Goal: Task Accomplishment & Management: Manage account settings

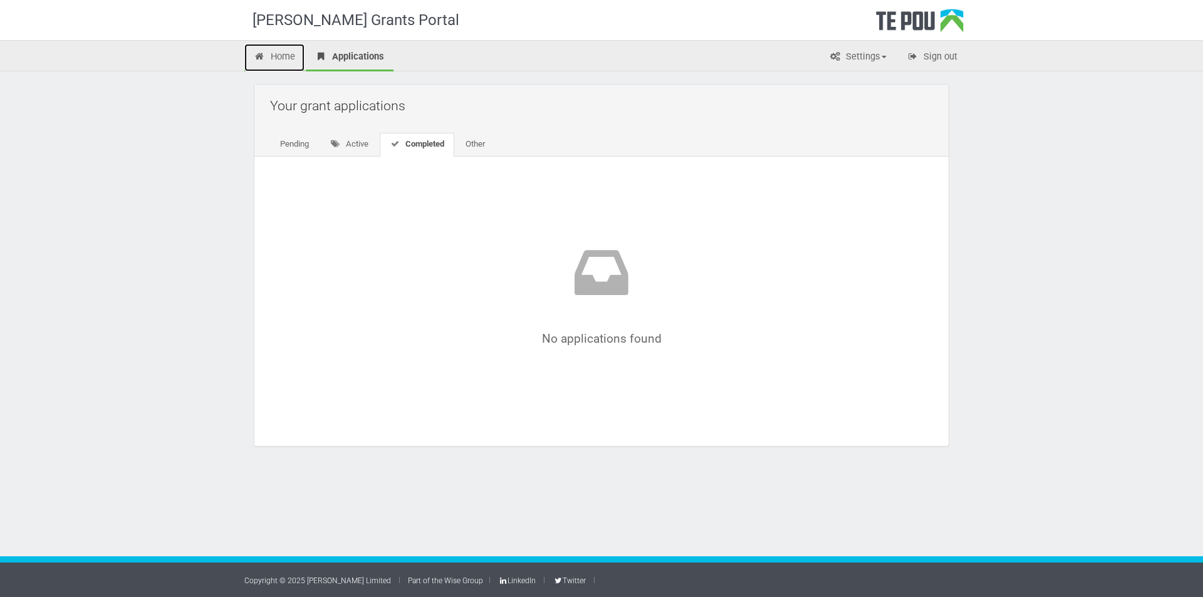
click at [283, 49] on link "Home" at bounding box center [274, 58] width 60 height 28
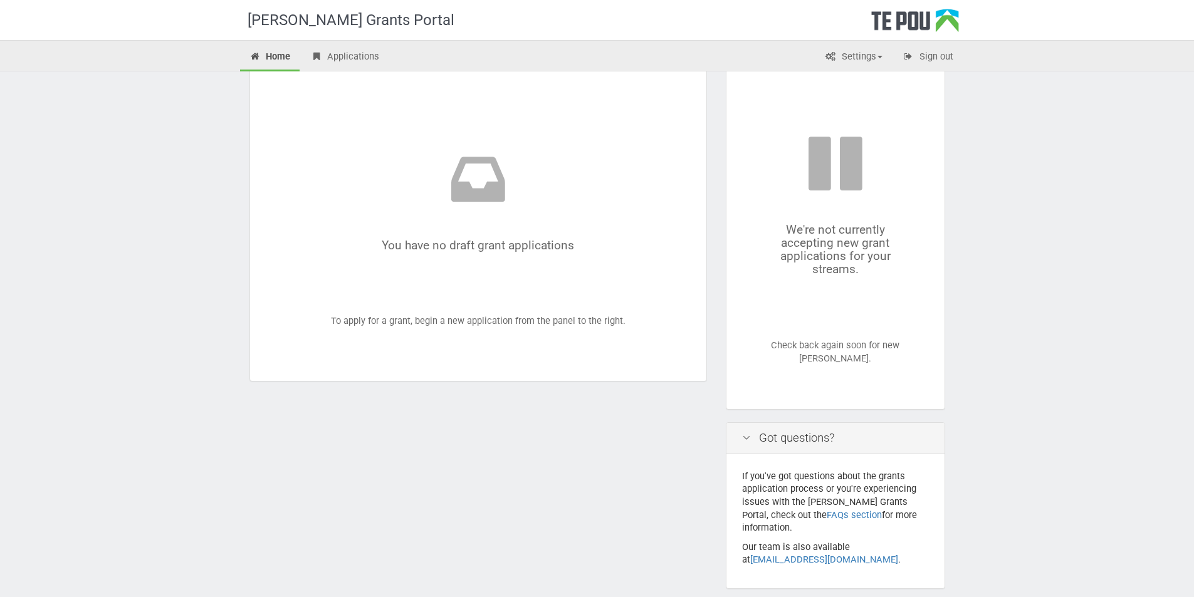
scroll to position [113, 0]
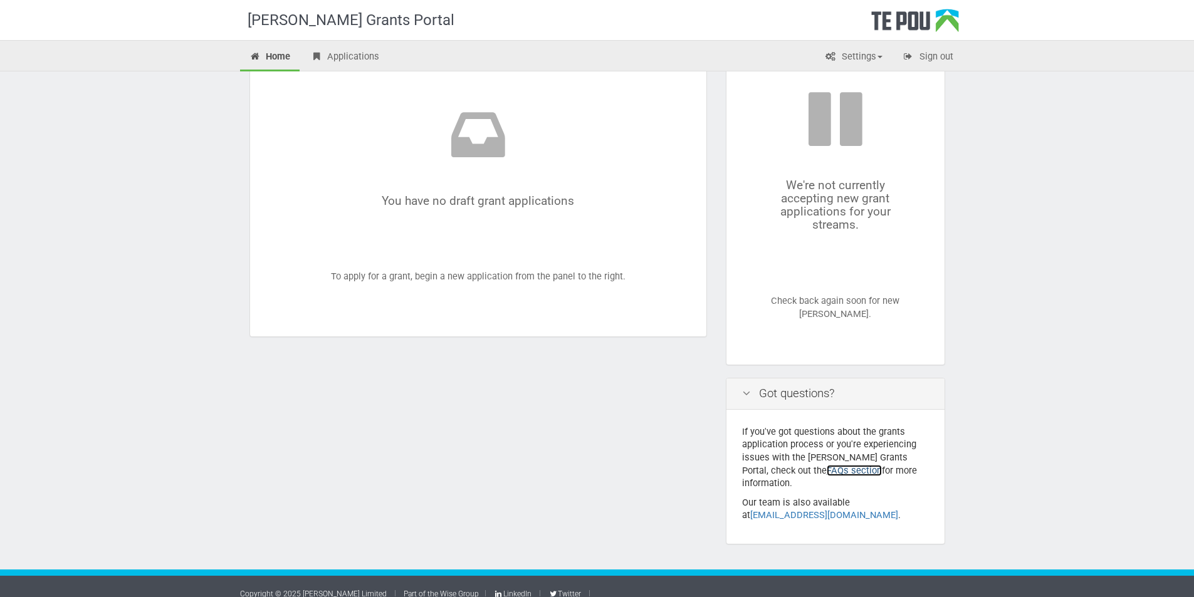
click at [827, 469] on link "FAQs section" at bounding box center [854, 470] width 55 height 11
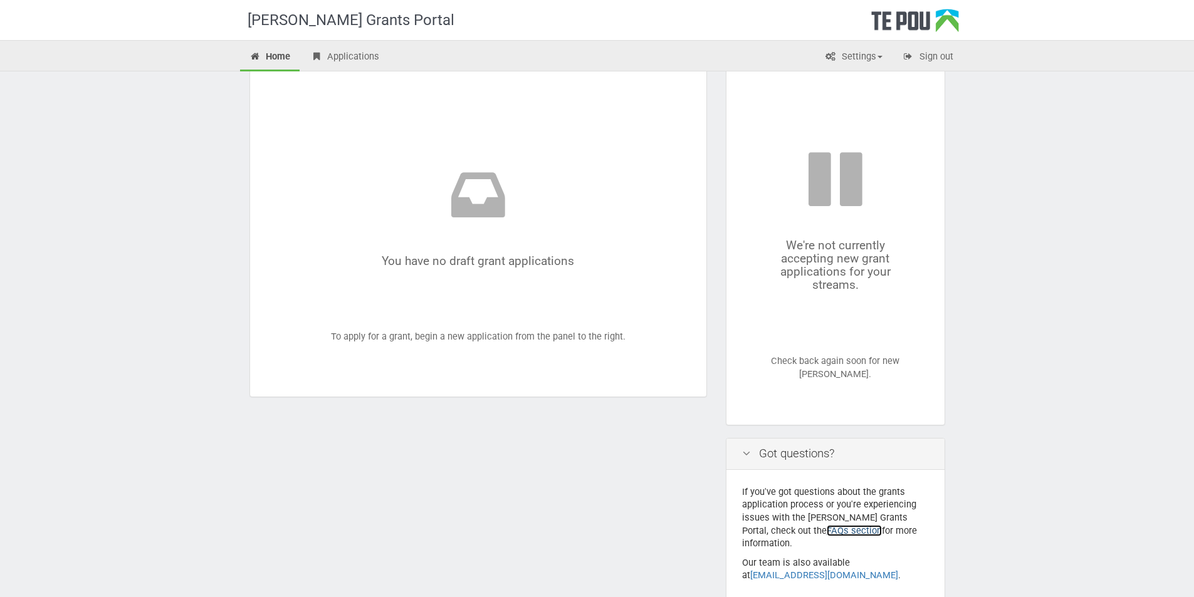
scroll to position [0, 0]
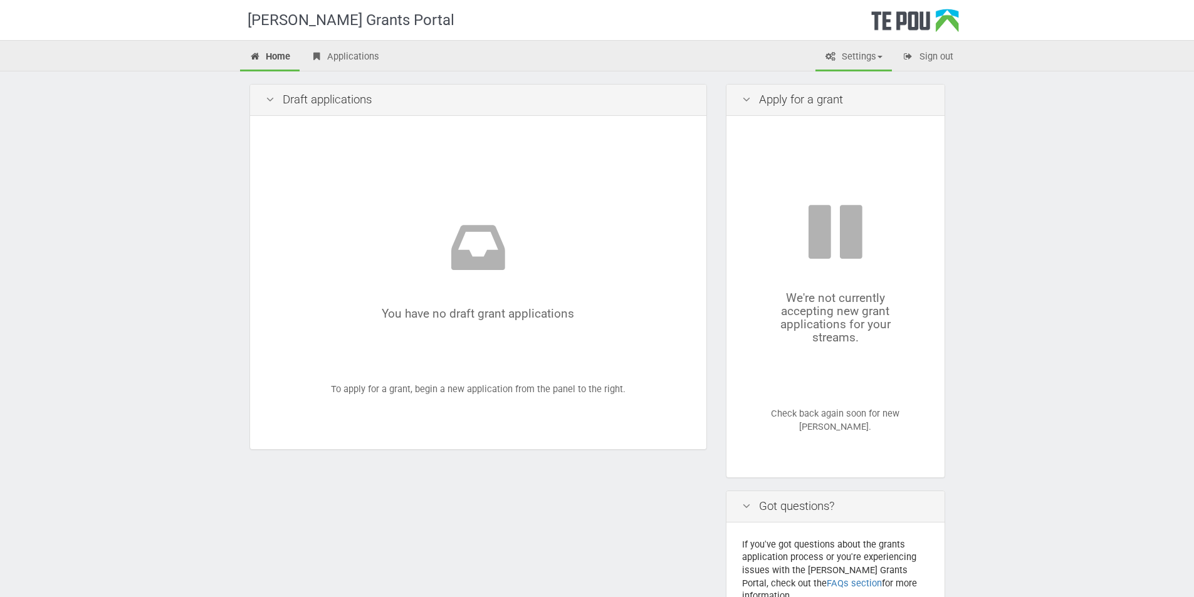
click at [872, 44] on link "Settings" at bounding box center [853, 58] width 76 height 28
click at [839, 86] on link "Profile" at bounding box center [842, 84] width 99 height 18
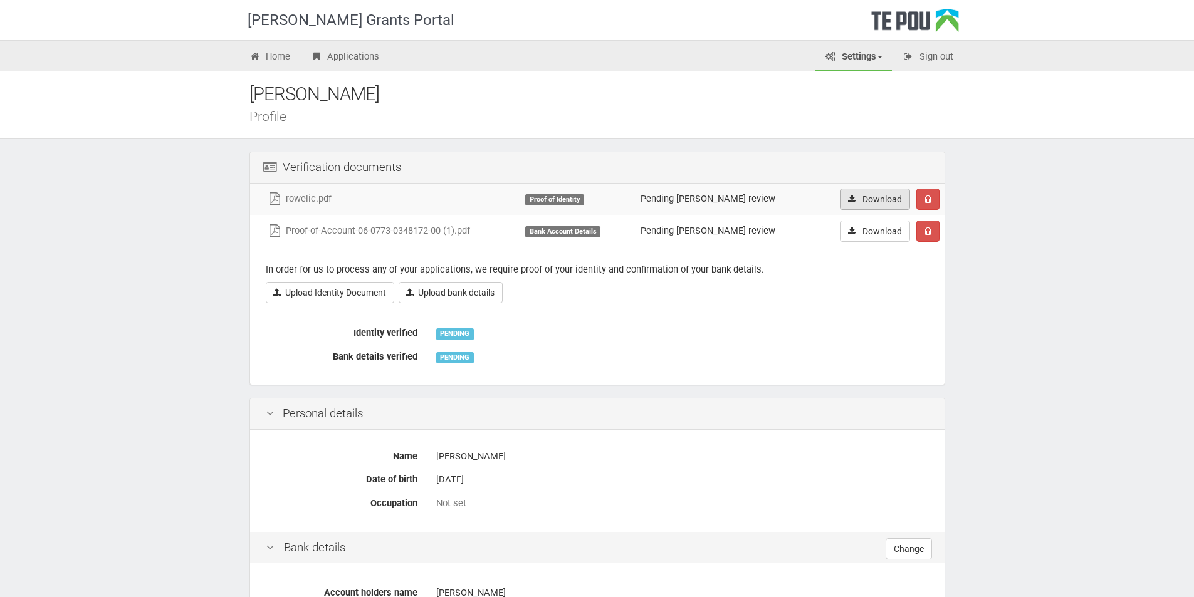
click at [861, 197] on link "Download" at bounding box center [875, 199] width 70 height 21
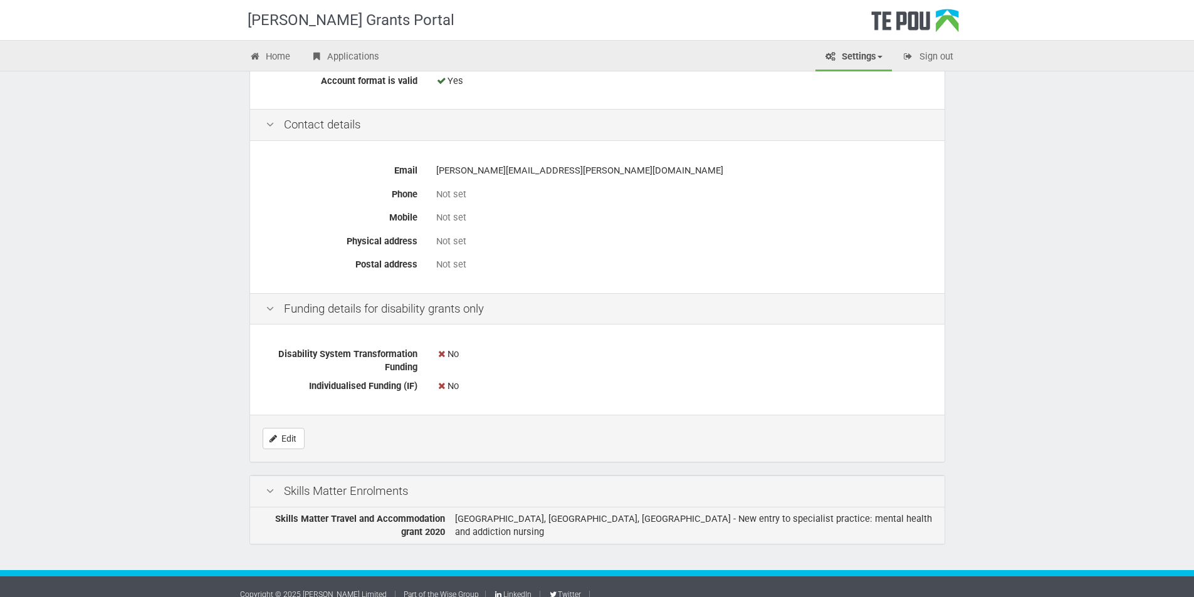
scroll to position [597, 0]
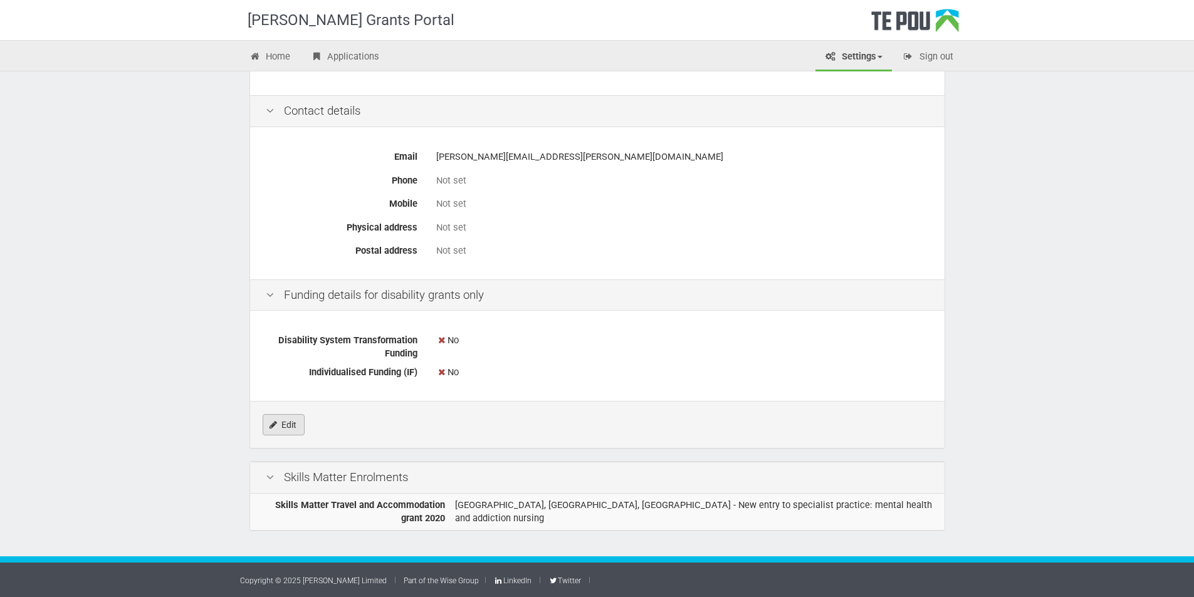
click at [287, 431] on link "Edit" at bounding box center [284, 424] width 42 height 21
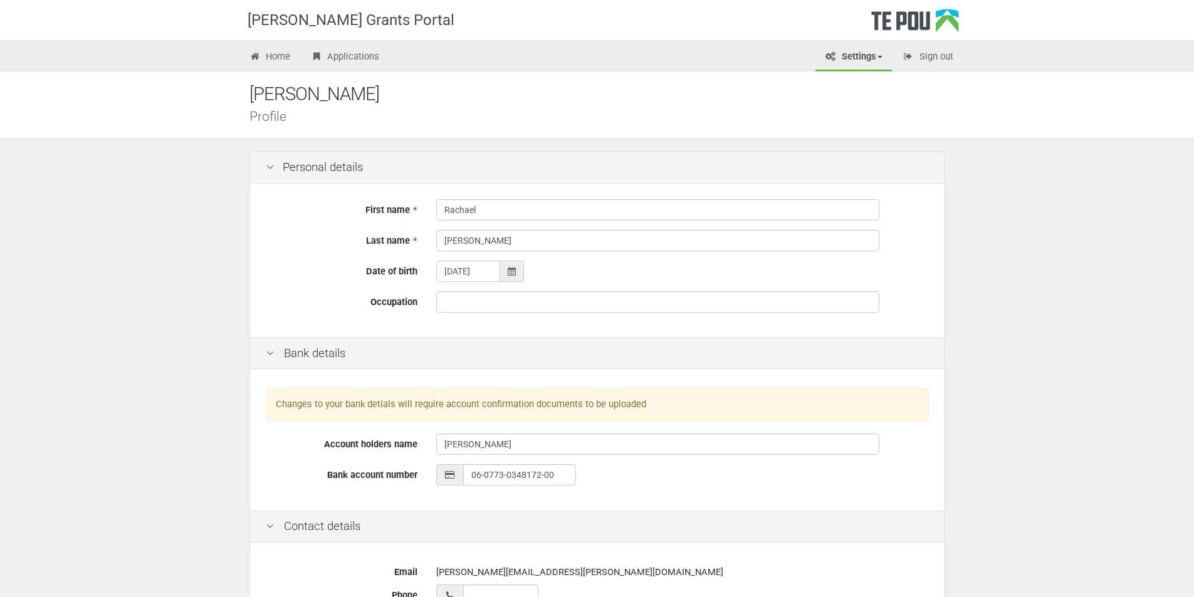
scroll to position [313, 0]
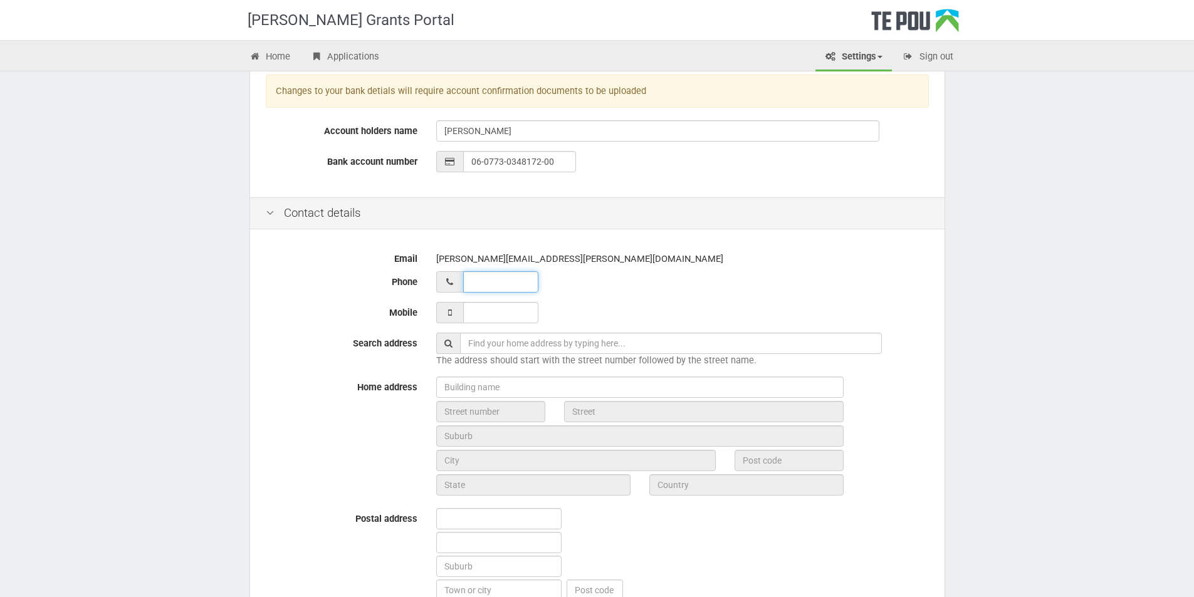
type input "__ ___ ______"
click at [497, 282] on input "__ ___ ______" at bounding box center [500, 281] width 75 height 21
click at [484, 317] on input "___ ___ _____" at bounding box center [500, 312] width 75 height 21
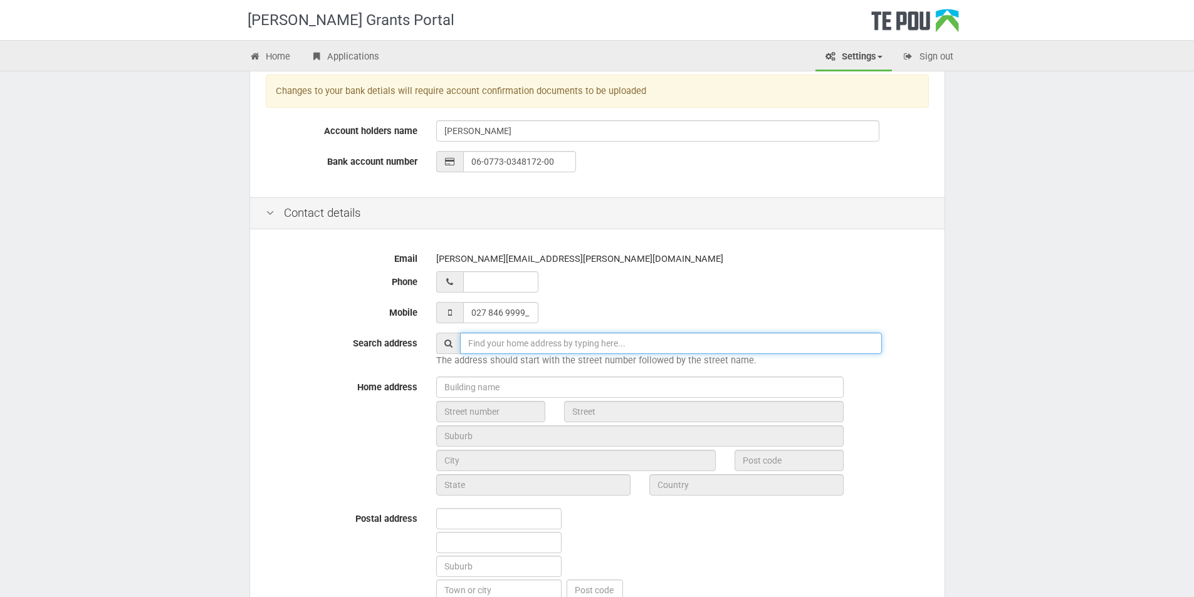
type input "027 846 9999"
click at [488, 350] on input "text" at bounding box center [671, 343] width 422 height 21
click at [513, 364] on span "The address should start with the street number followed by the street name." at bounding box center [596, 360] width 320 height 11
click at [527, 347] on input "text" at bounding box center [671, 343] width 422 height 21
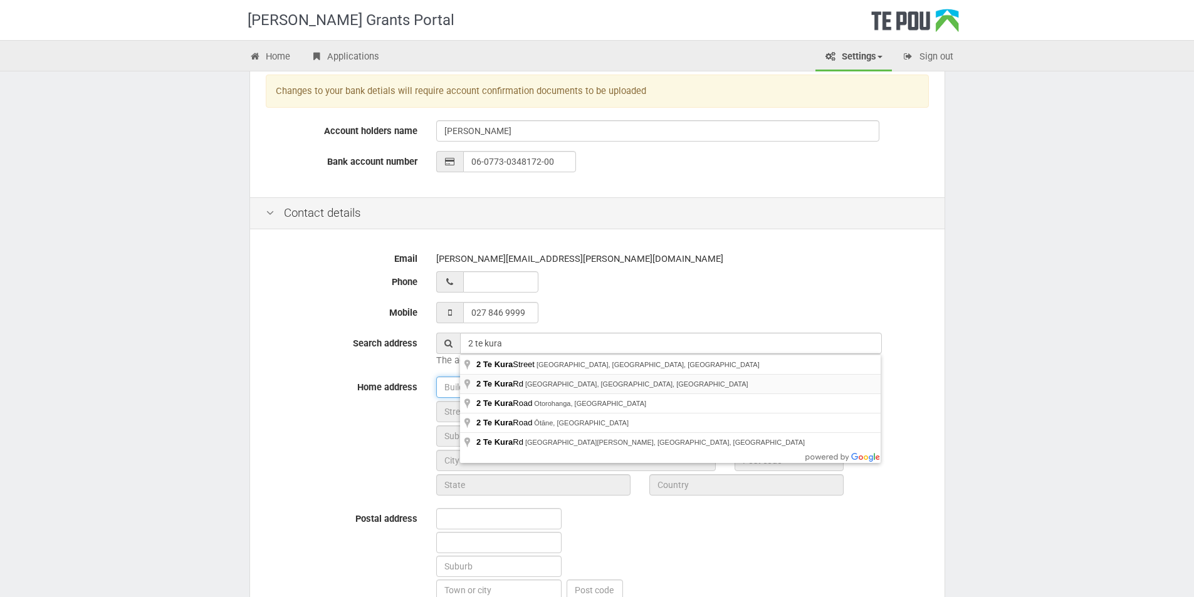
type input "2 Te Kura Rd, Pukerua Bay, Porirua, New Zealand"
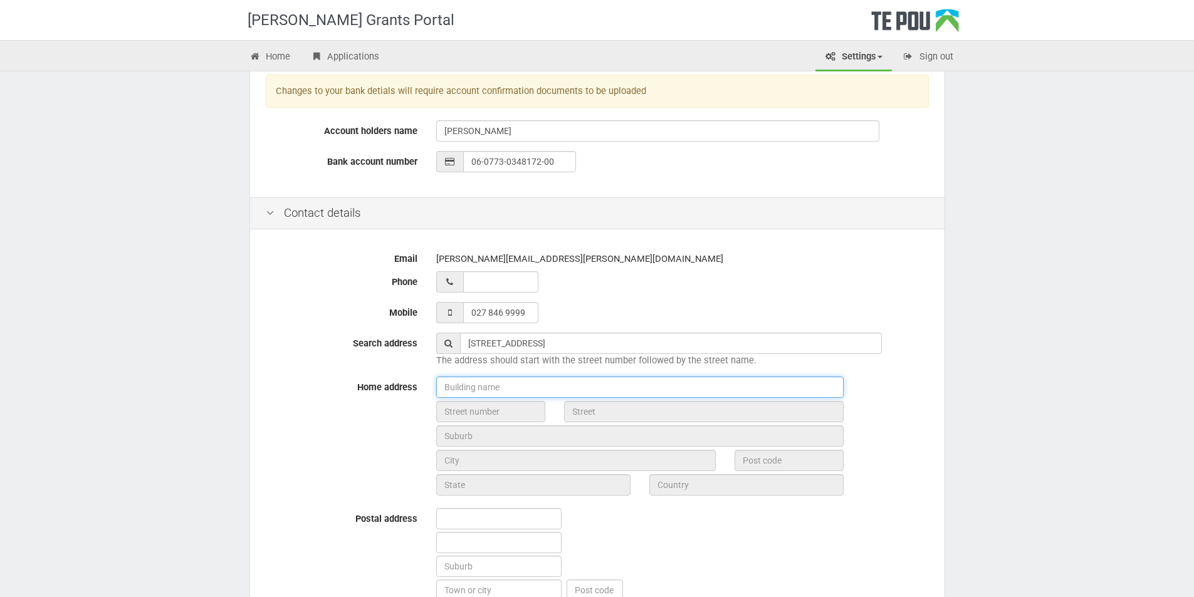
type input "2"
type input "Te Kura Road"
type input "Porirua"
type input "5026"
type input "Wellington Region"
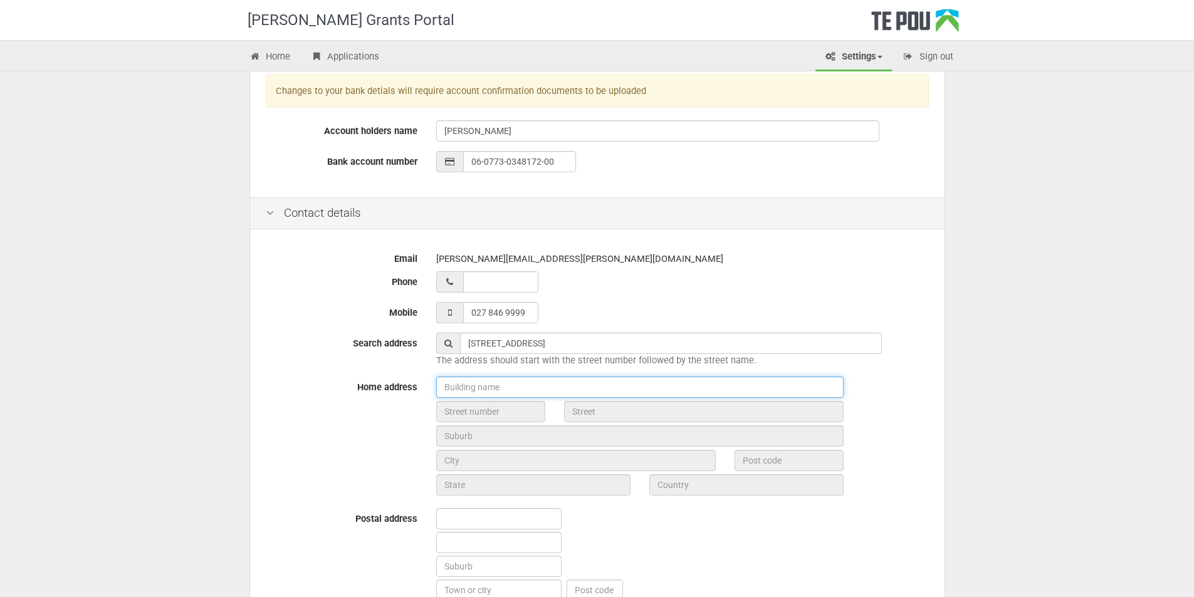
type input "New Zealand"
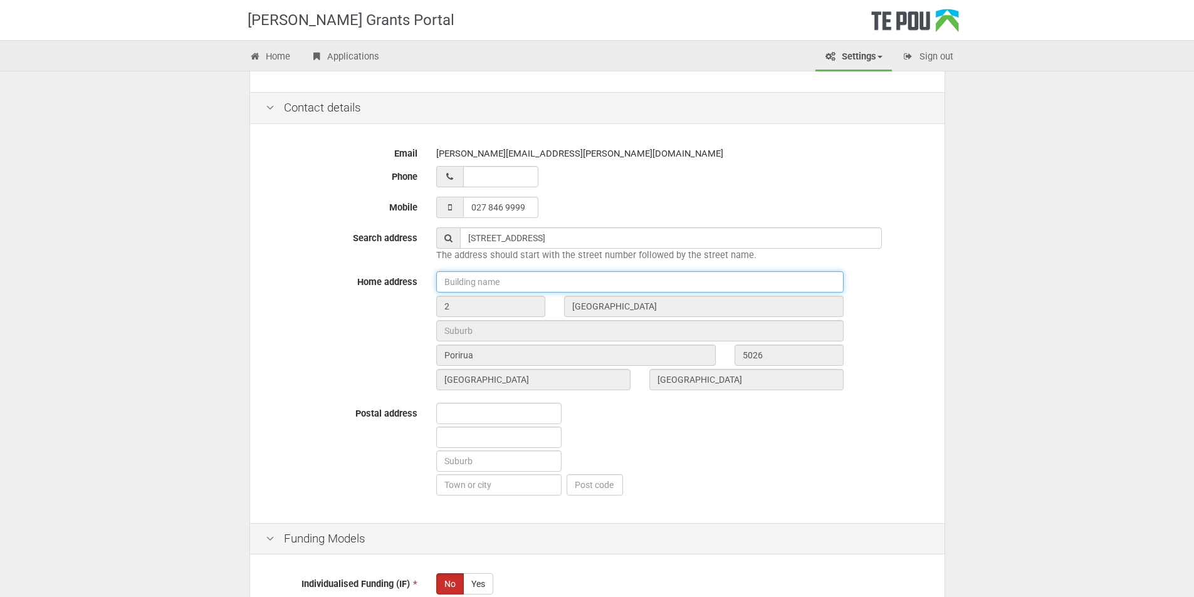
scroll to position [439, 0]
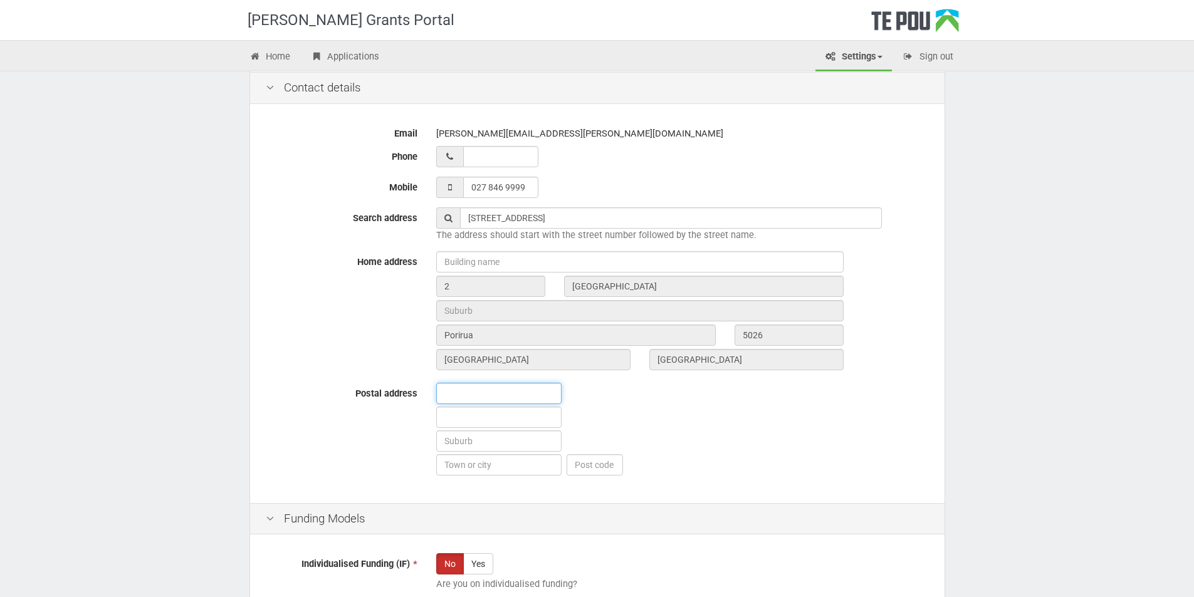
click at [508, 387] on input "text" at bounding box center [498, 393] width 125 height 21
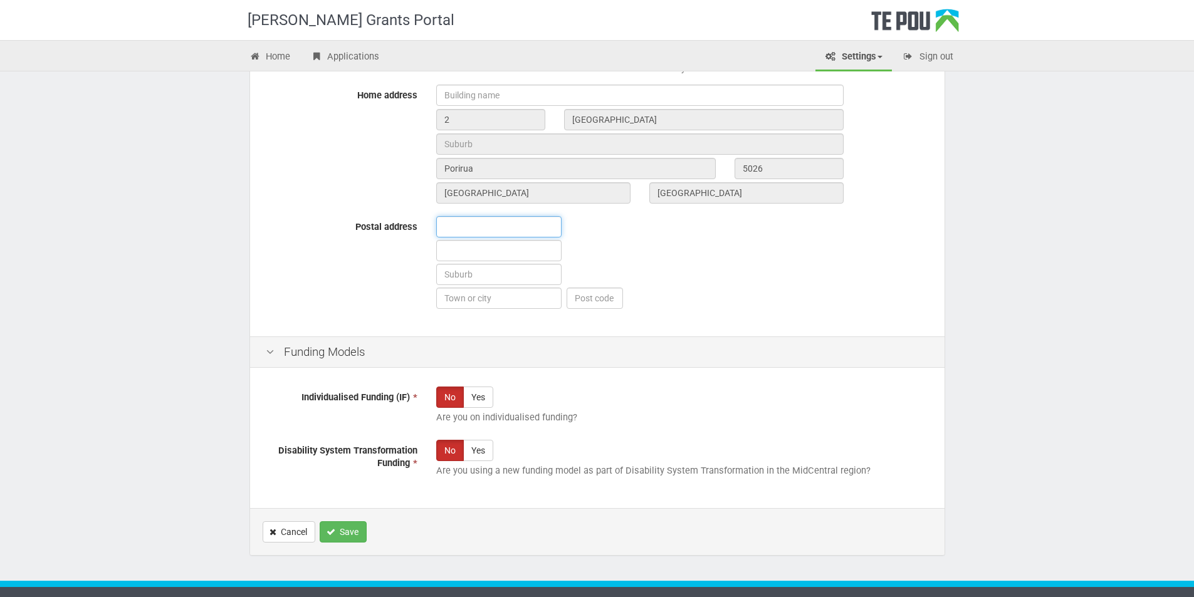
scroll to position [630, 0]
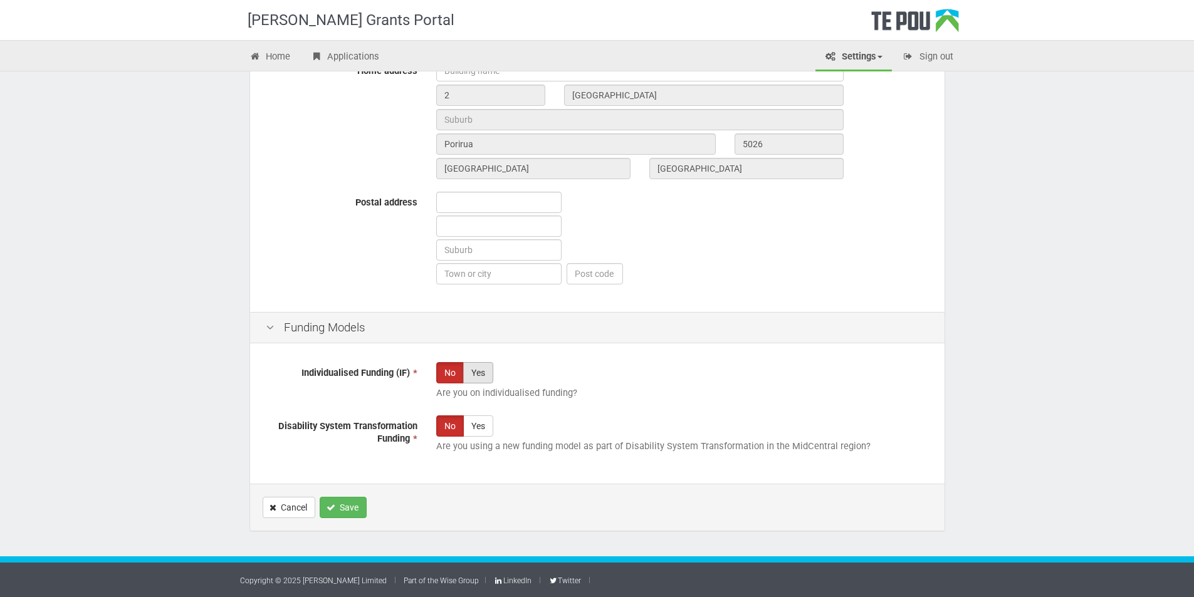
click at [480, 370] on label "Yes" at bounding box center [478, 372] width 30 height 21
radio input "true"
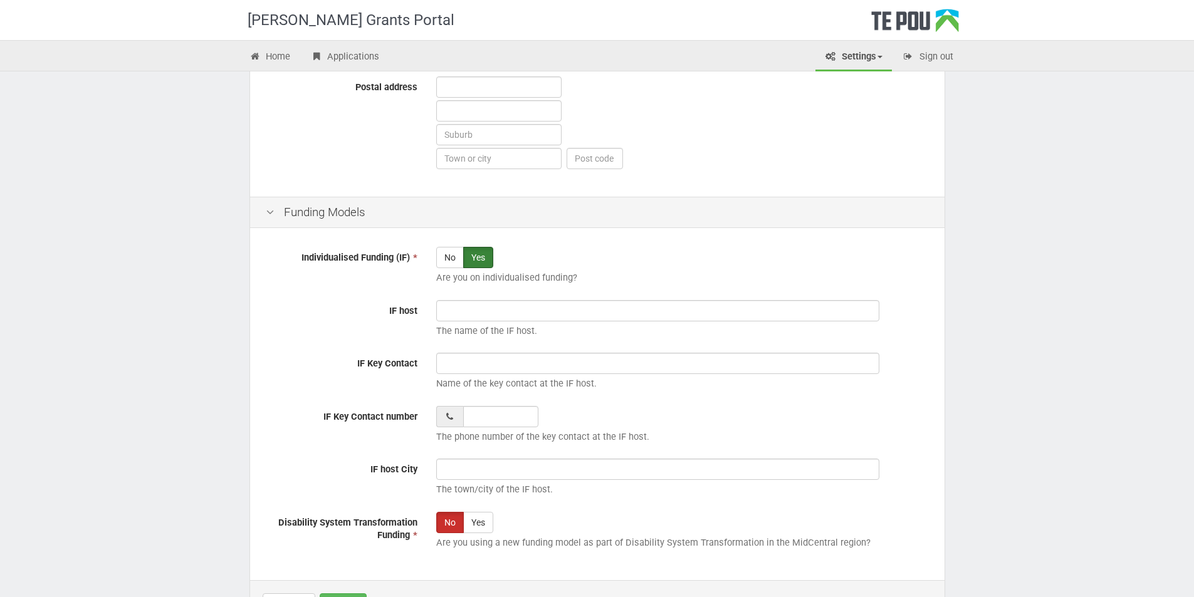
scroll to position [755, 0]
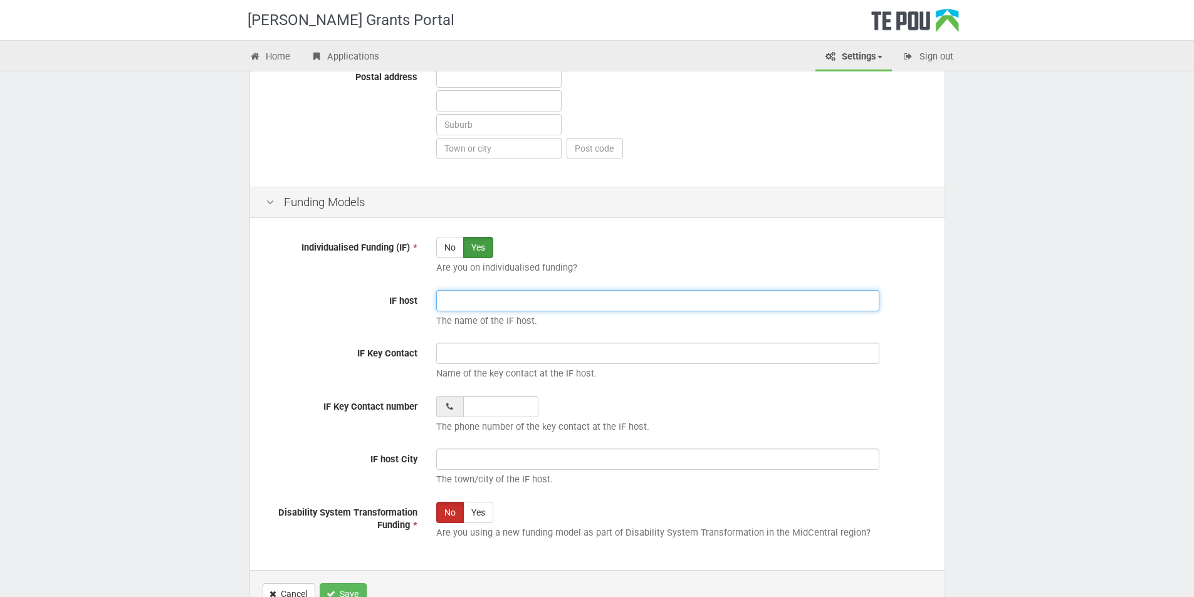
click at [507, 303] on input "IF host" at bounding box center [657, 300] width 443 height 21
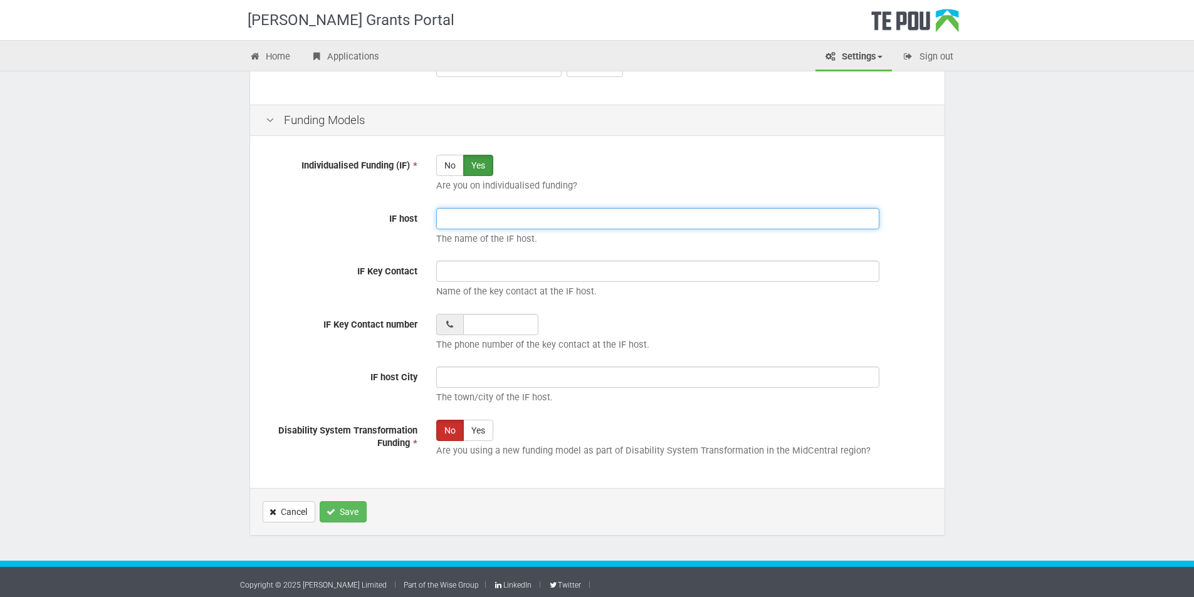
scroll to position [842, 0]
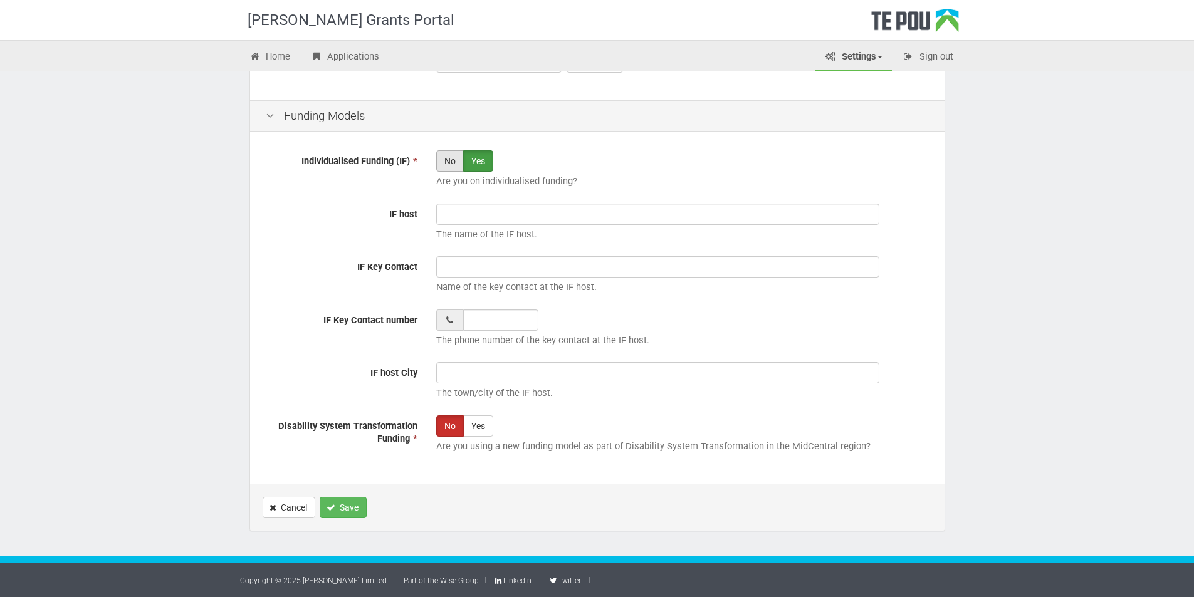
click at [442, 158] on label "No" at bounding box center [450, 160] width 28 height 21
radio input "true"
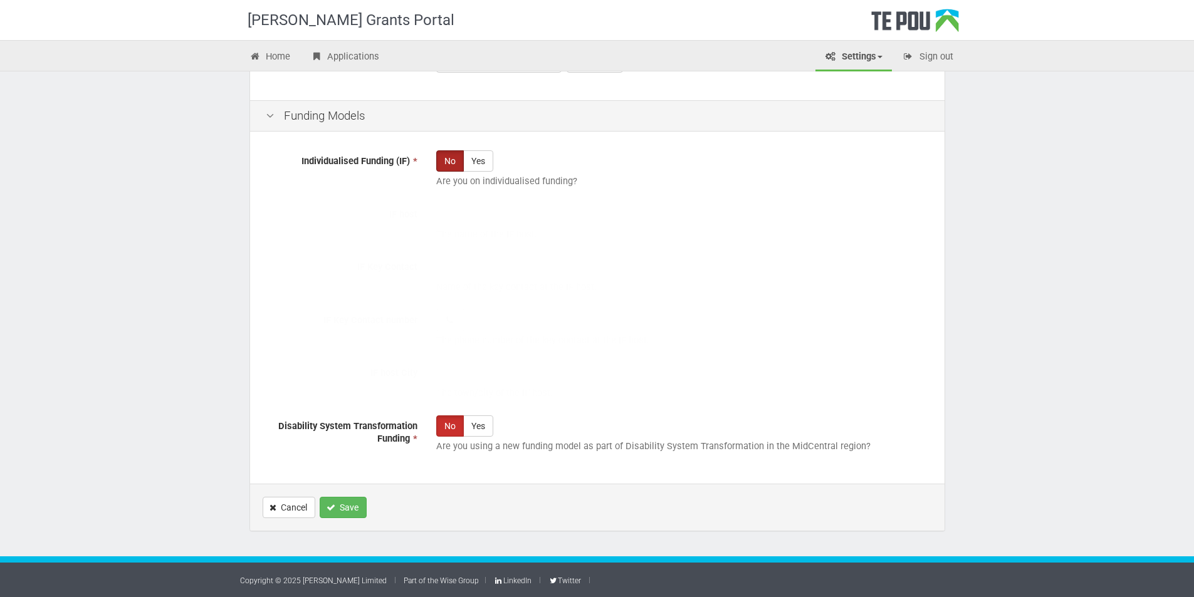
scroll to position [630, 0]
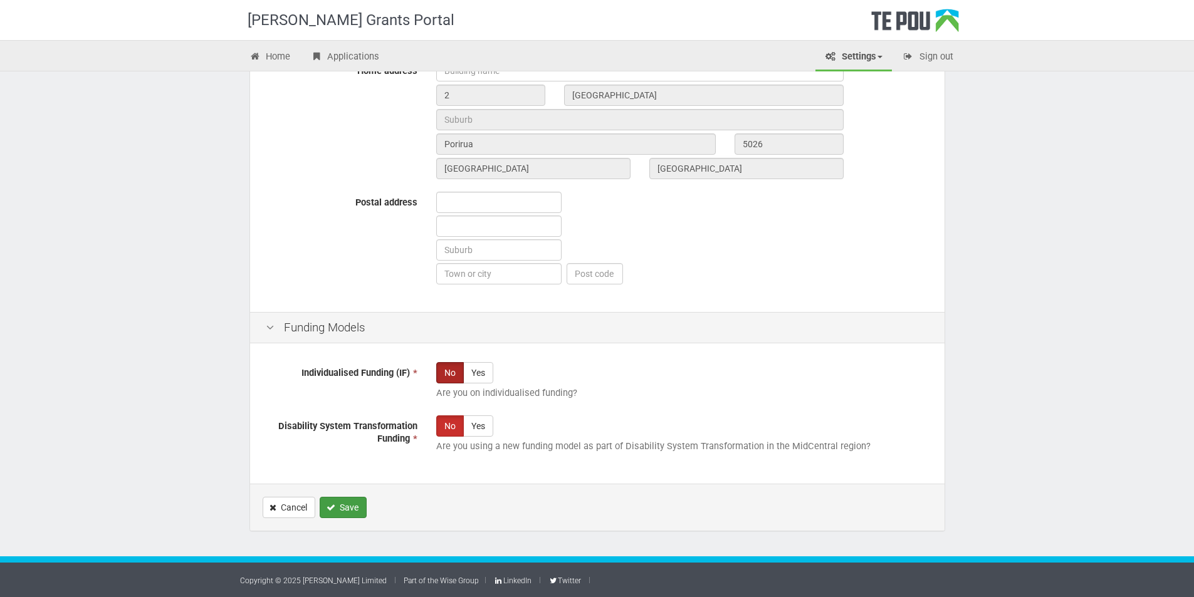
click at [350, 511] on button "Save" at bounding box center [343, 507] width 47 height 21
